Goal: Task Accomplishment & Management: Manage account settings

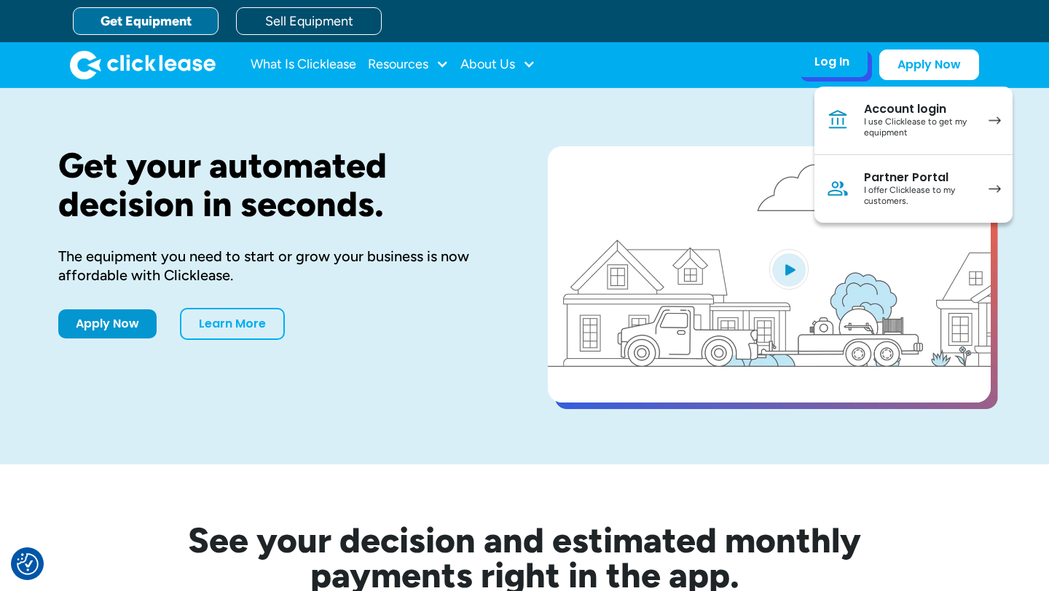
click at [844, 185] on img at bounding box center [837, 188] width 23 height 23
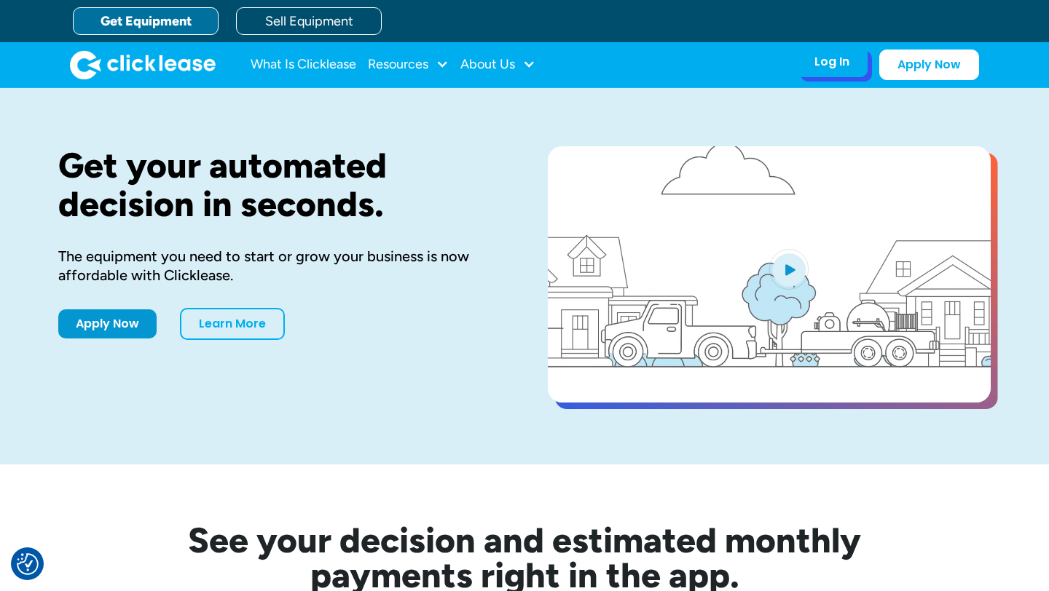
click at [835, 73] on div "Log In Account login I use Clicklease to get my equipment Partner Portal I offe…" at bounding box center [831, 62] width 71 height 31
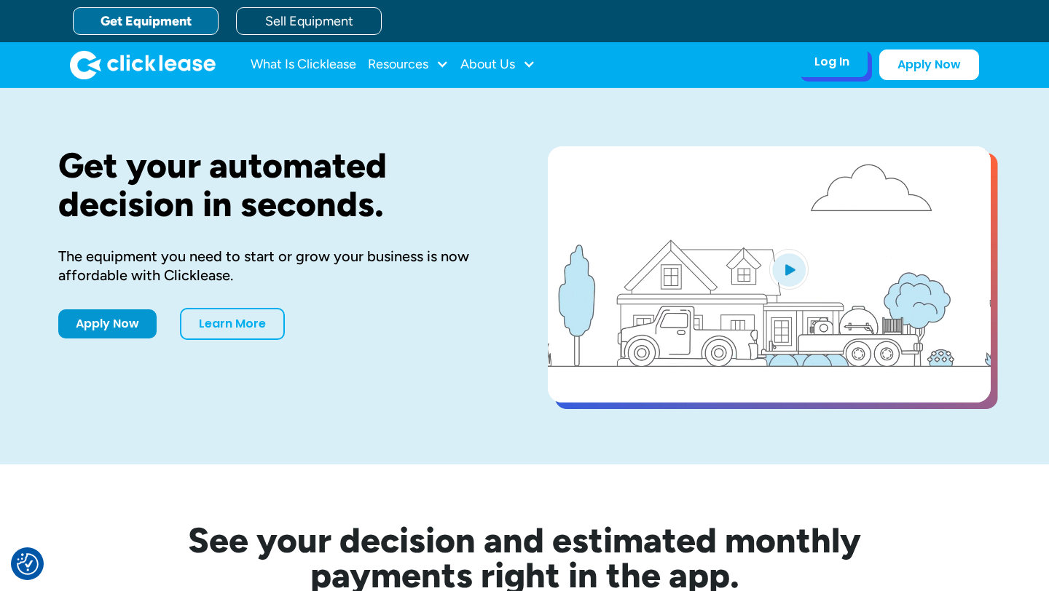
click at [835, 68] on div "Log In" at bounding box center [831, 62] width 35 height 15
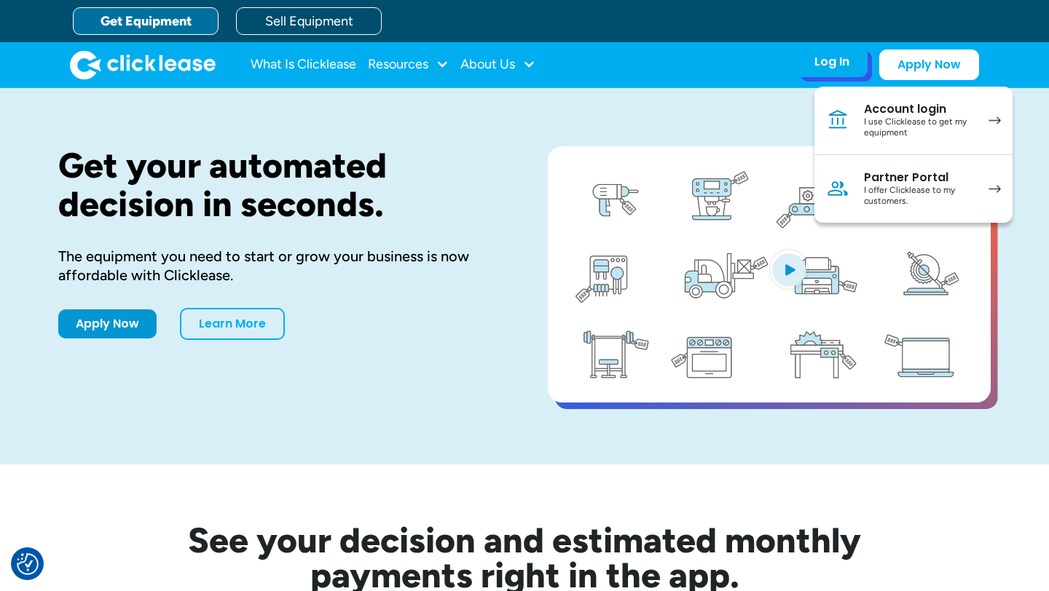
click at [855, 174] on link "Partner Portal I offer Clicklease to my customers." at bounding box center [913, 189] width 198 height 68
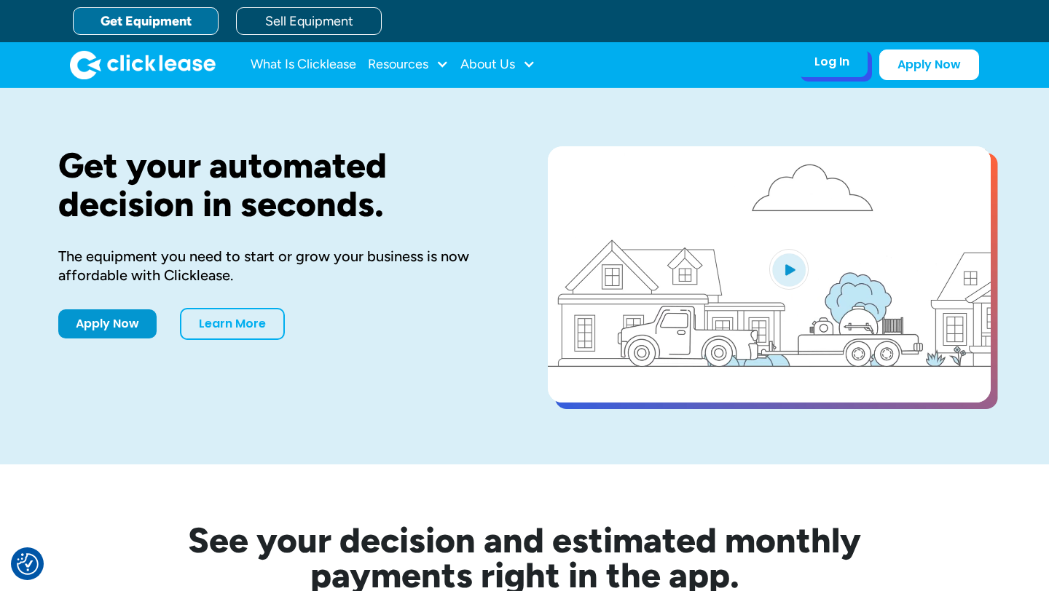
click at [840, 74] on div "Log In Account login I use Clicklease to get my equipment Partner Portal I offe…" at bounding box center [831, 62] width 71 height 31
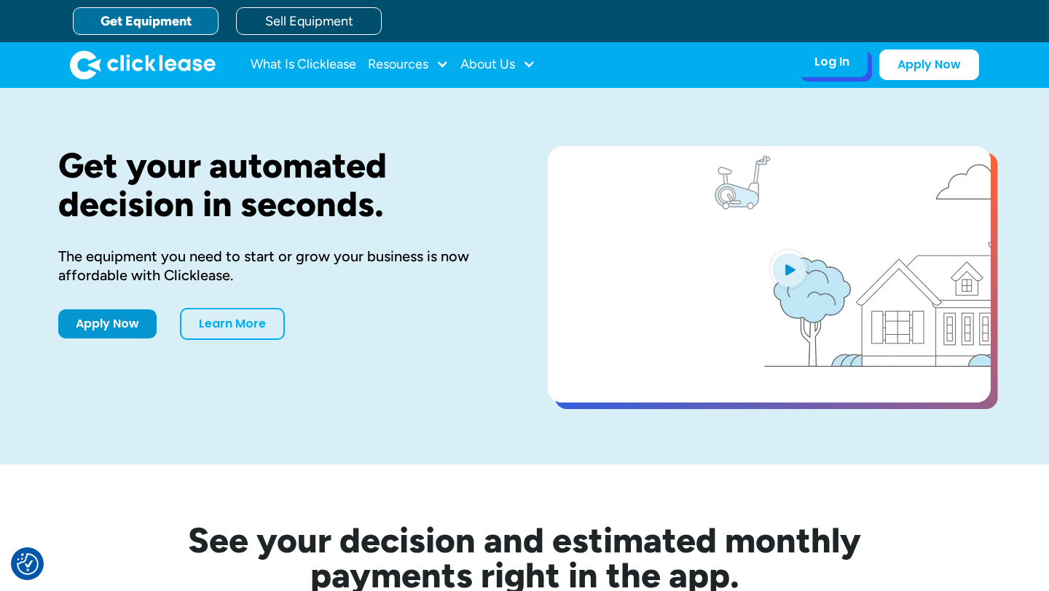
click at [841, 58] on div "Log In" at bounding box center [831, 62] width 35 height 15
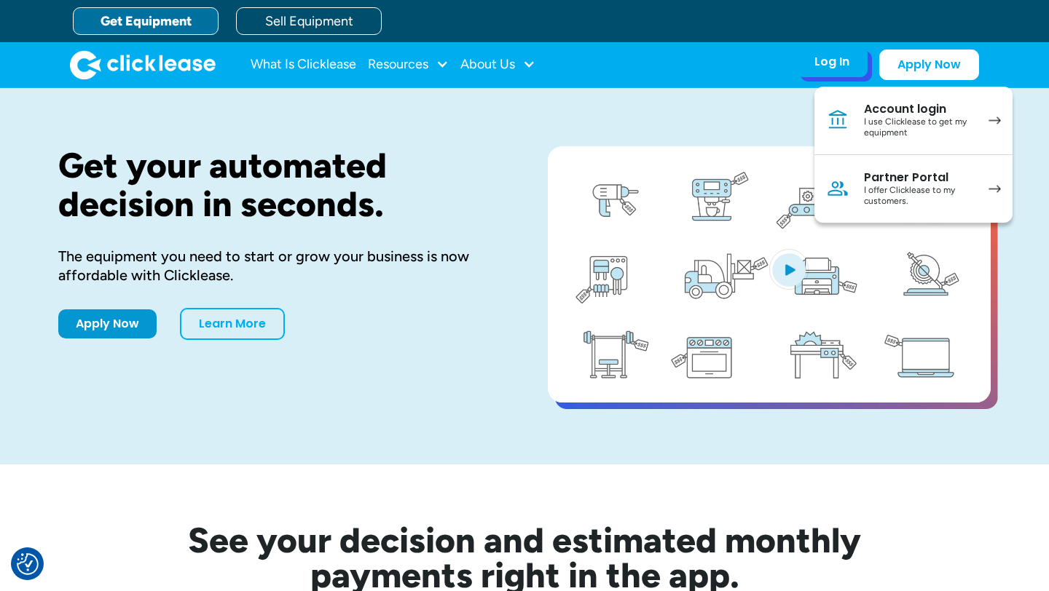
click at [846, 182] on img at bounding box center [837, 188] width 23 height 23
